Goal: Task Accomplishment & Management: Use online tool/utility

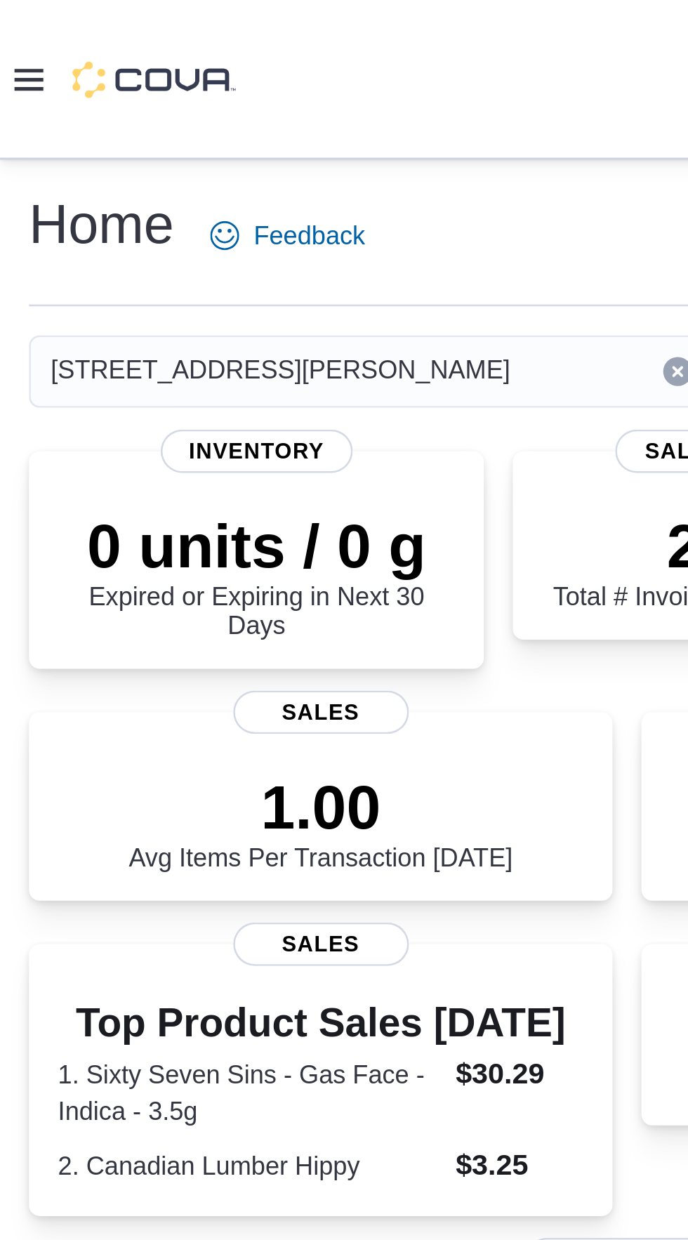
click at [12, 30] on icon at bounding box center [11, 31] width 11 height 8
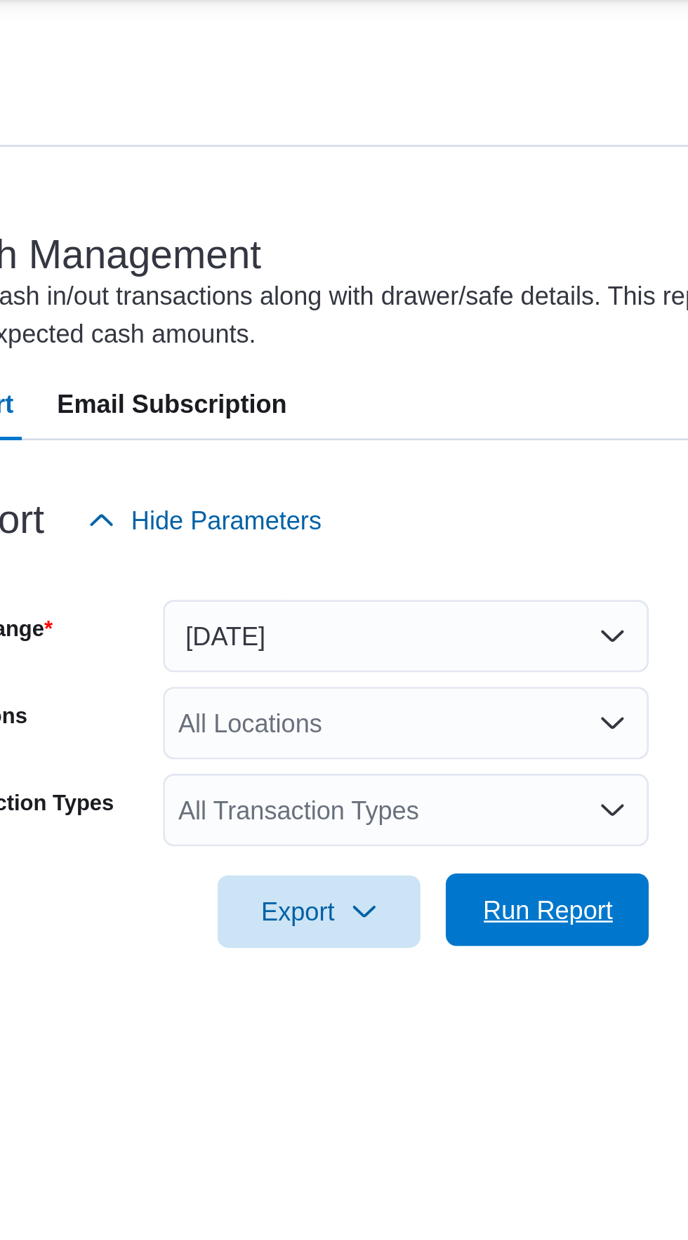
click at [433, 420] on span "Run Report" at bounding box center [455, 414] width 51 height 14
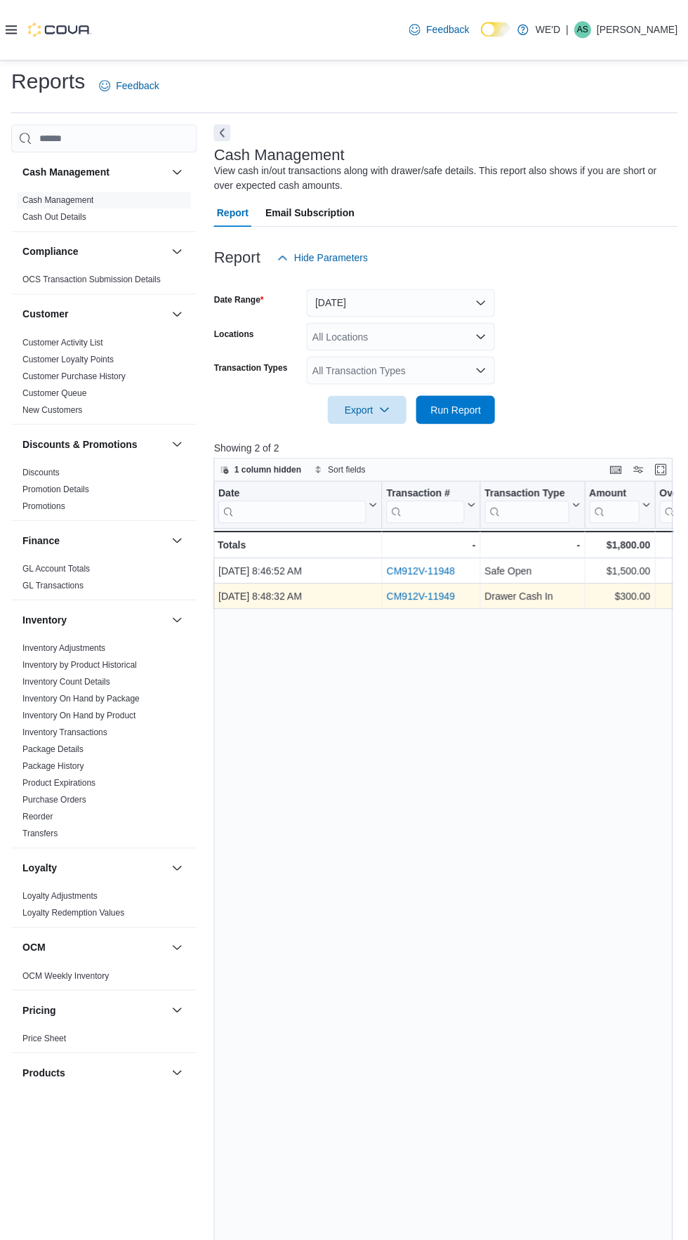
click at [436, 602] on link "CM912V-11949" at bounding box center [421, 596] width 68 height 11
